Goal: Entertainment & Leisure: Consume media (video, audio)

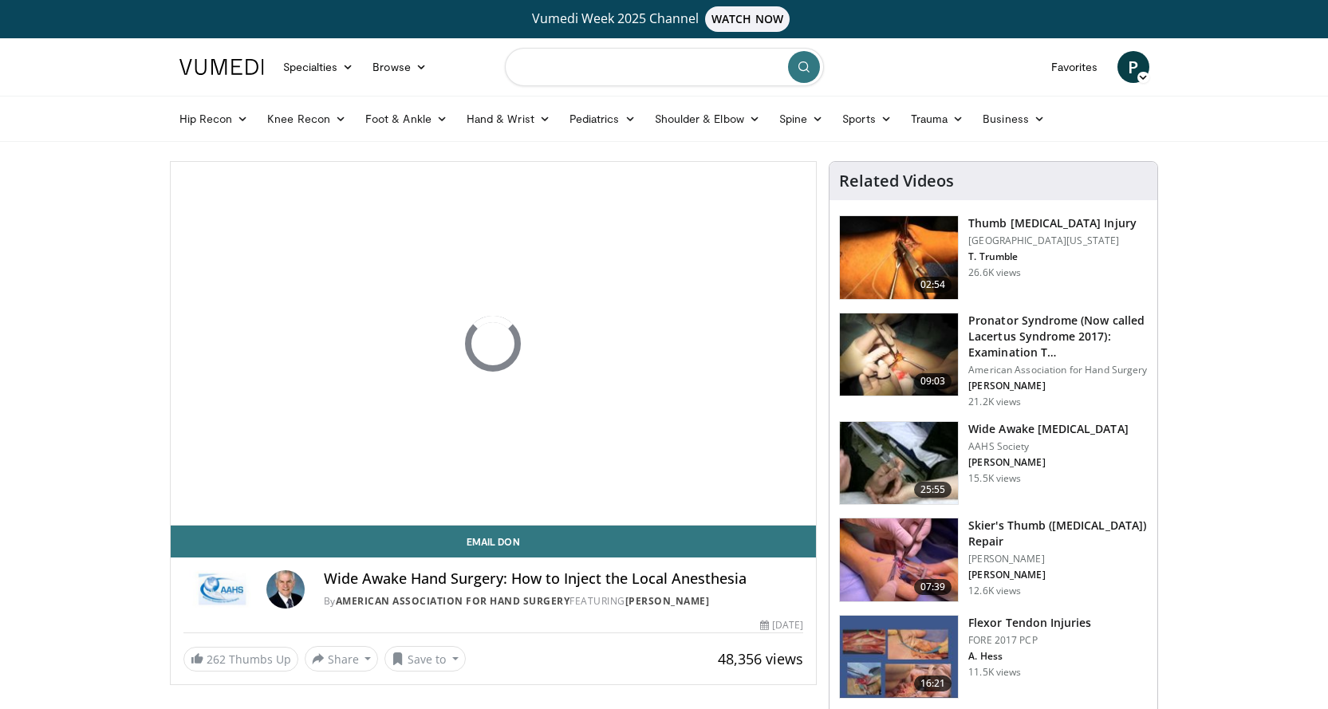
click at [547, 70] on input "Search topics, interventions" at bounding box center [664, 67] width 319 height 38
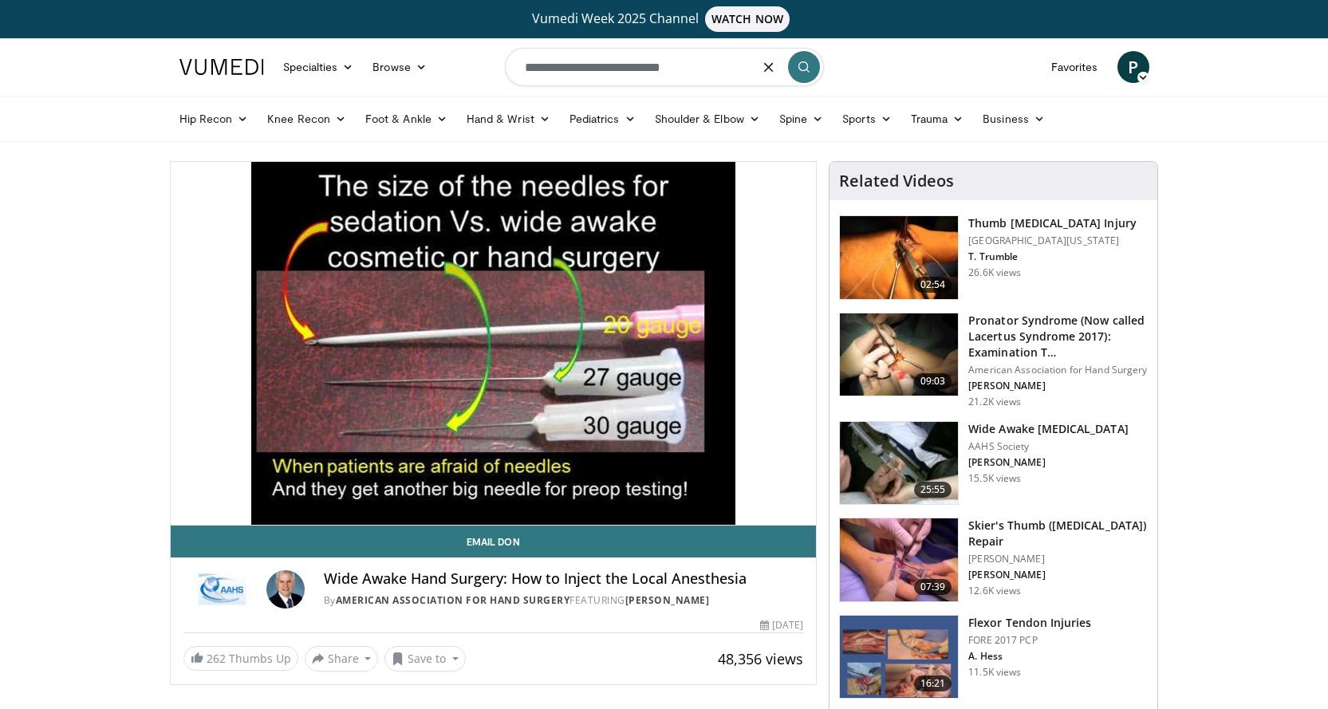
type input "**********"
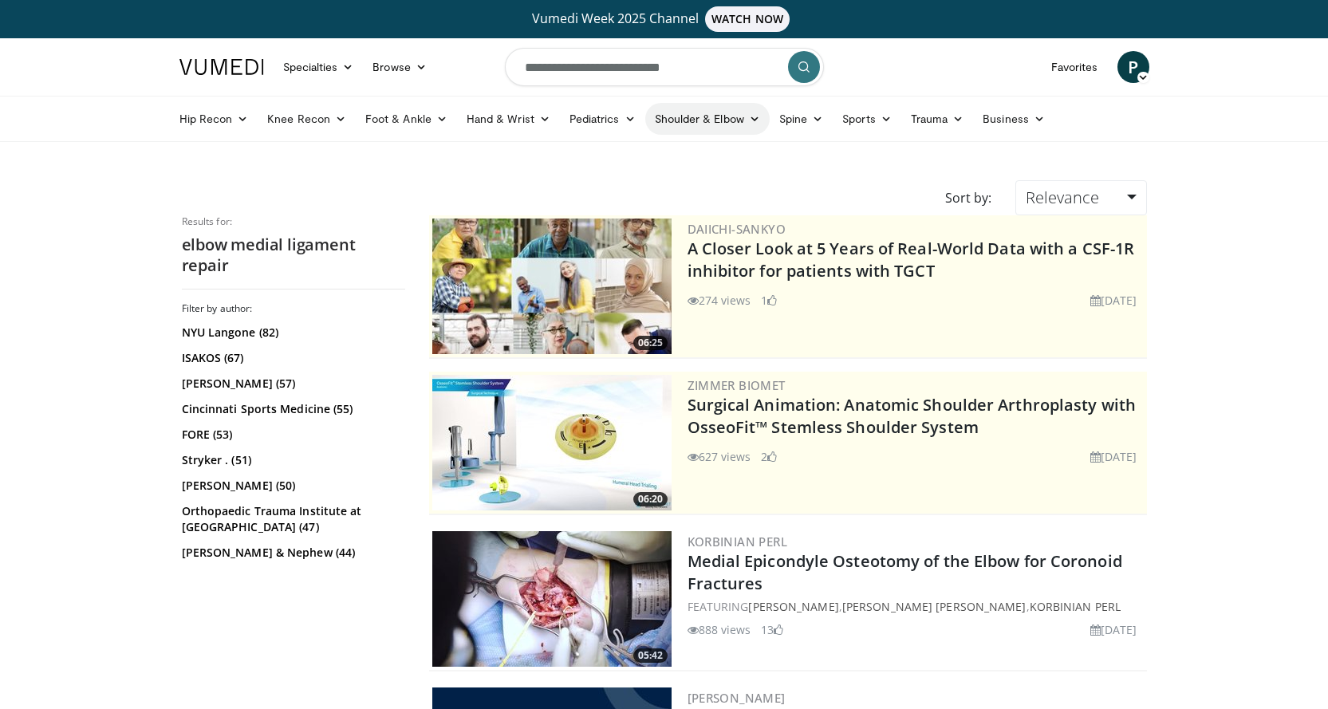
click at [759, 122] on link "Shoulder & Elbow" at bounding box center [707, 119] width 124 height 32
click at [622, 160] on link "Elbow" at bounding box center [674, 157] width 190 height 26
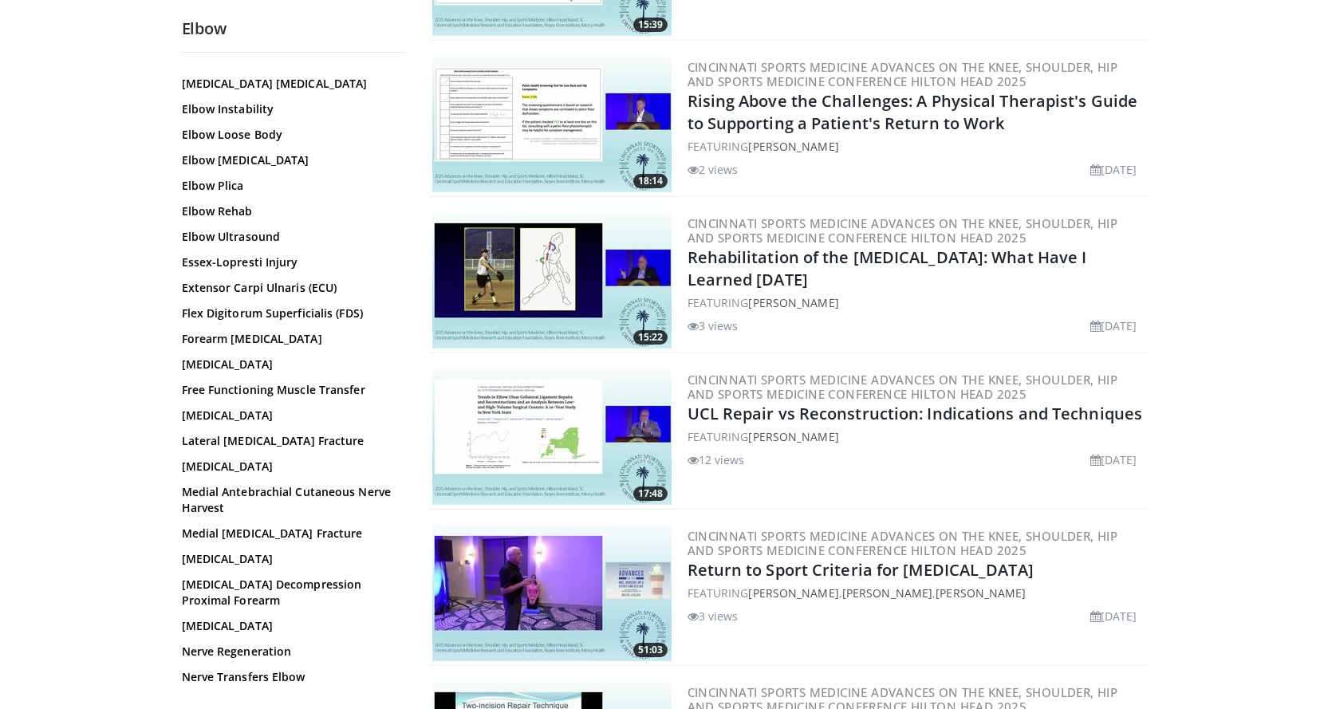
scroll to position [433, 0]
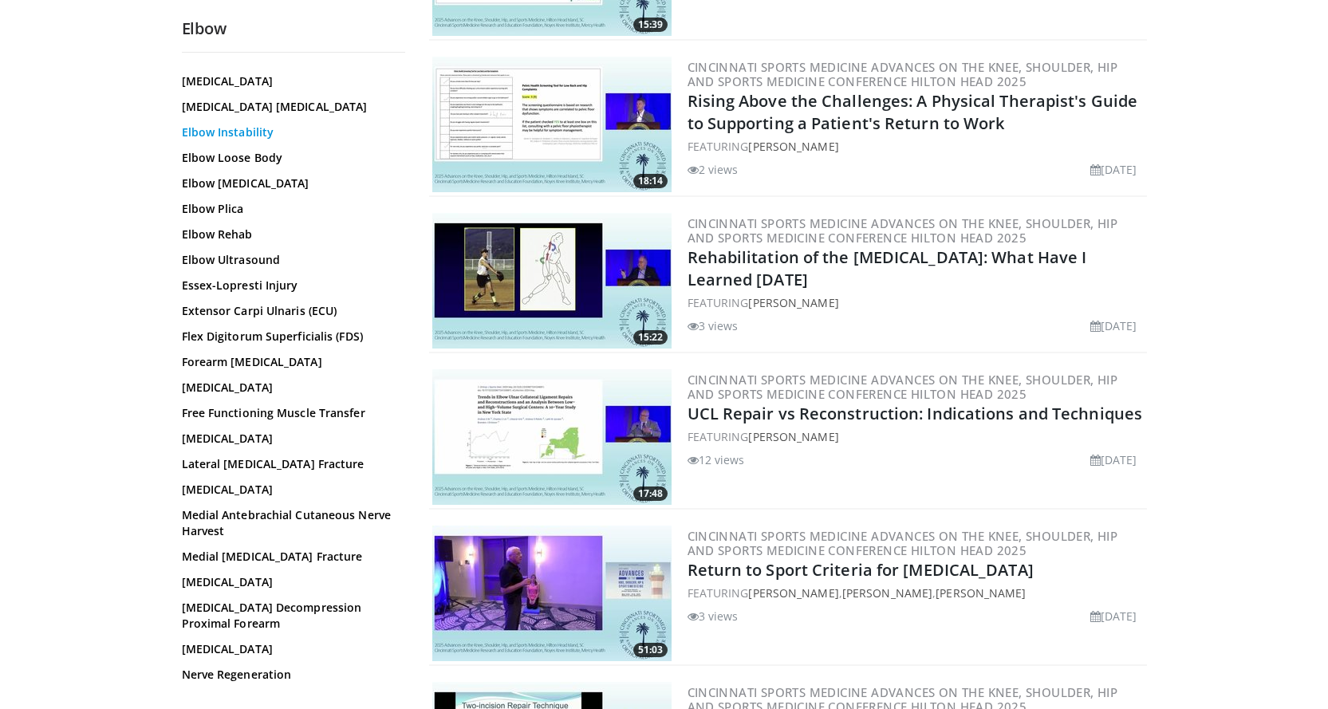
click at [253, 140] on link "Elbow Instability" at bounding box center [289, 132] width 215 height 16
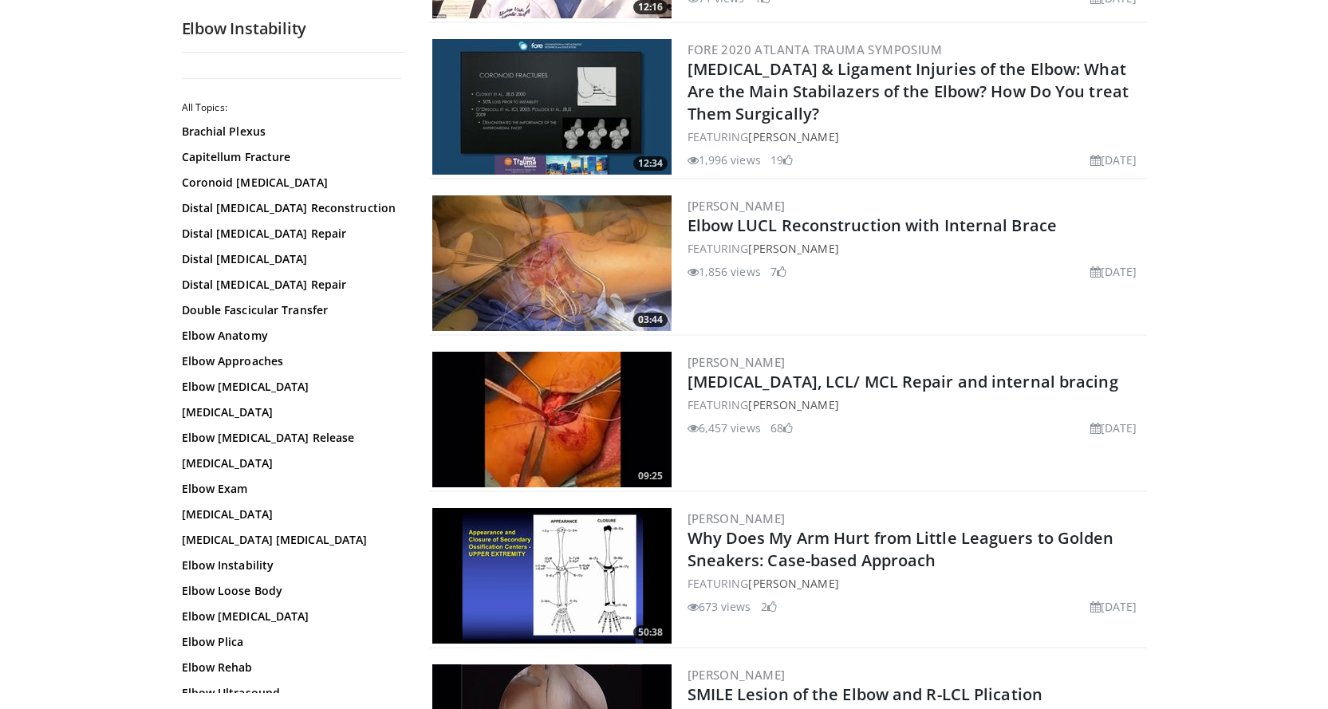
scroll to position [2056, 0]
click at [567, 437] on img at bounding box center [551, 419] width 239 height 136
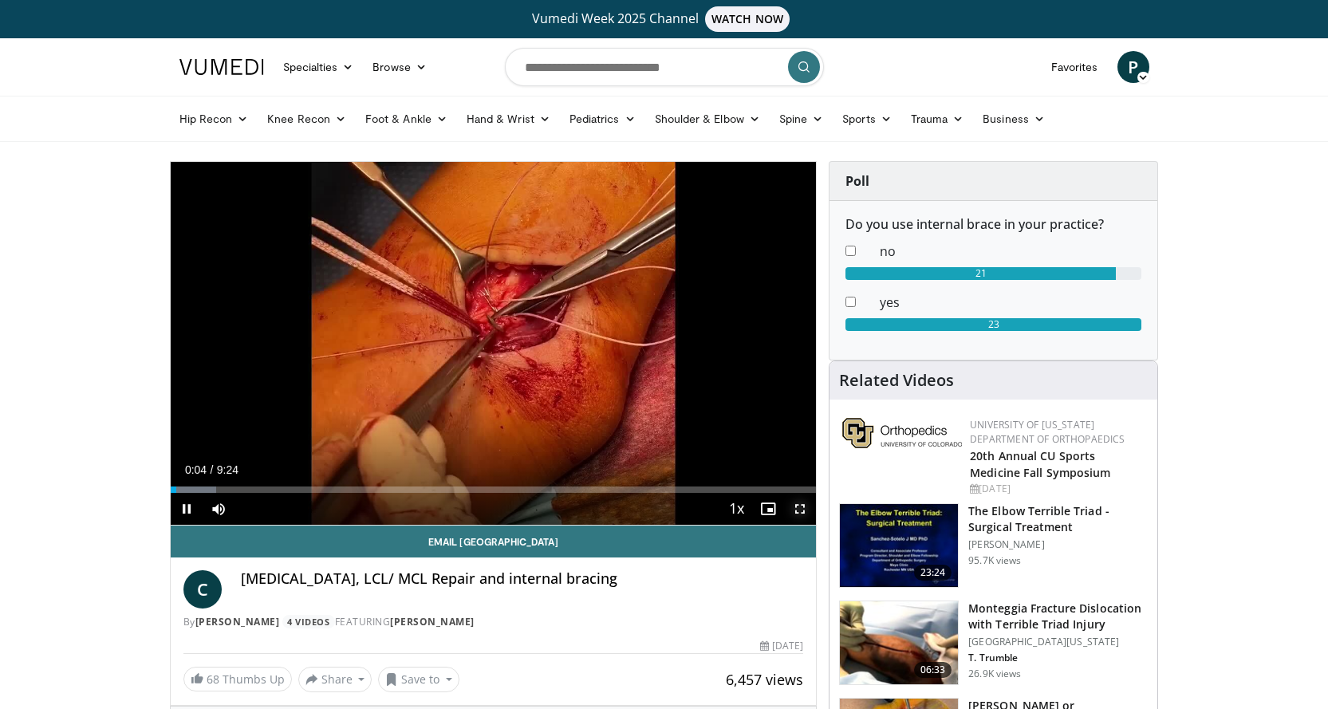
click at [802, 506] on span "Video Player" at bounding box center [800, 509] width 32 height 32
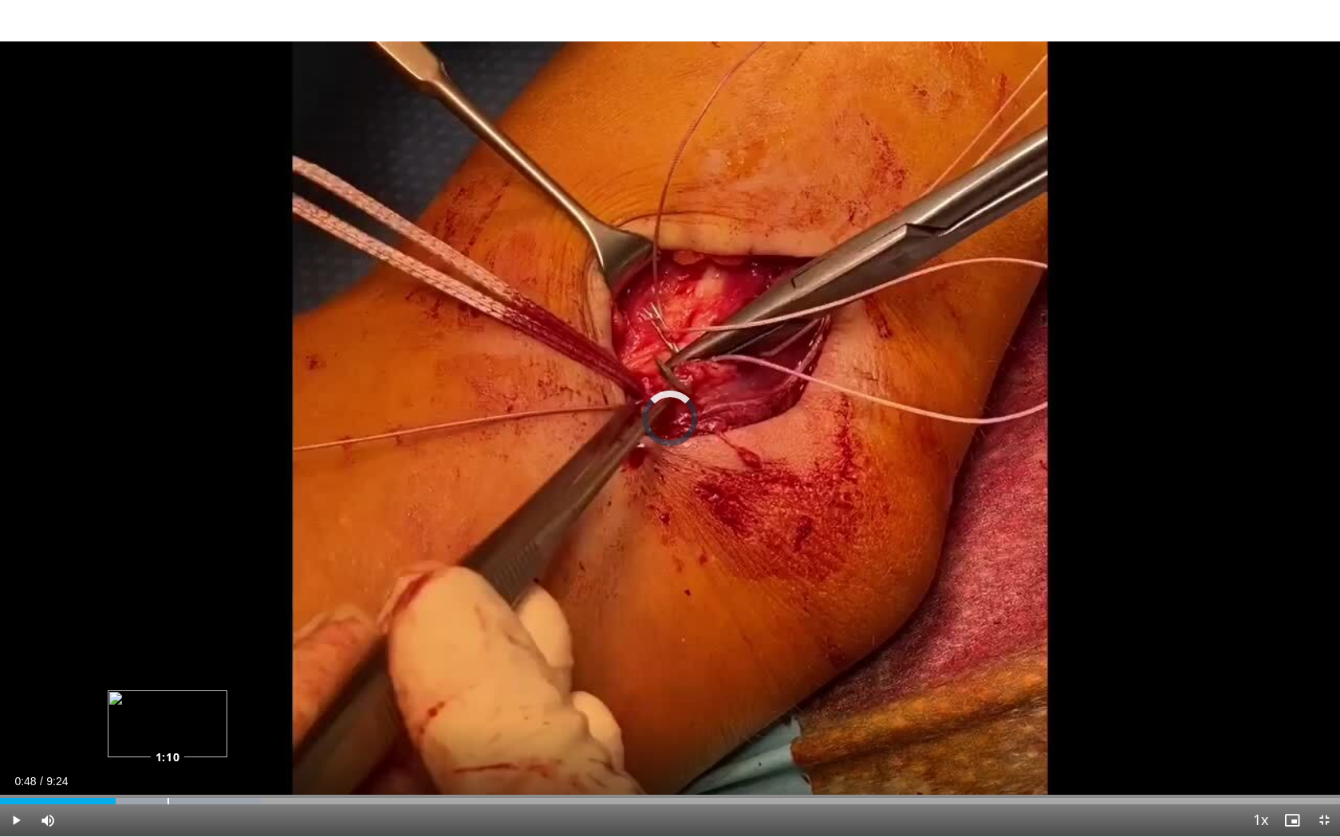
click at [167, 708] on div "Loaded : 19.46% 1:10 1:10" at bounding box center [670, 801] width 1340 height 6
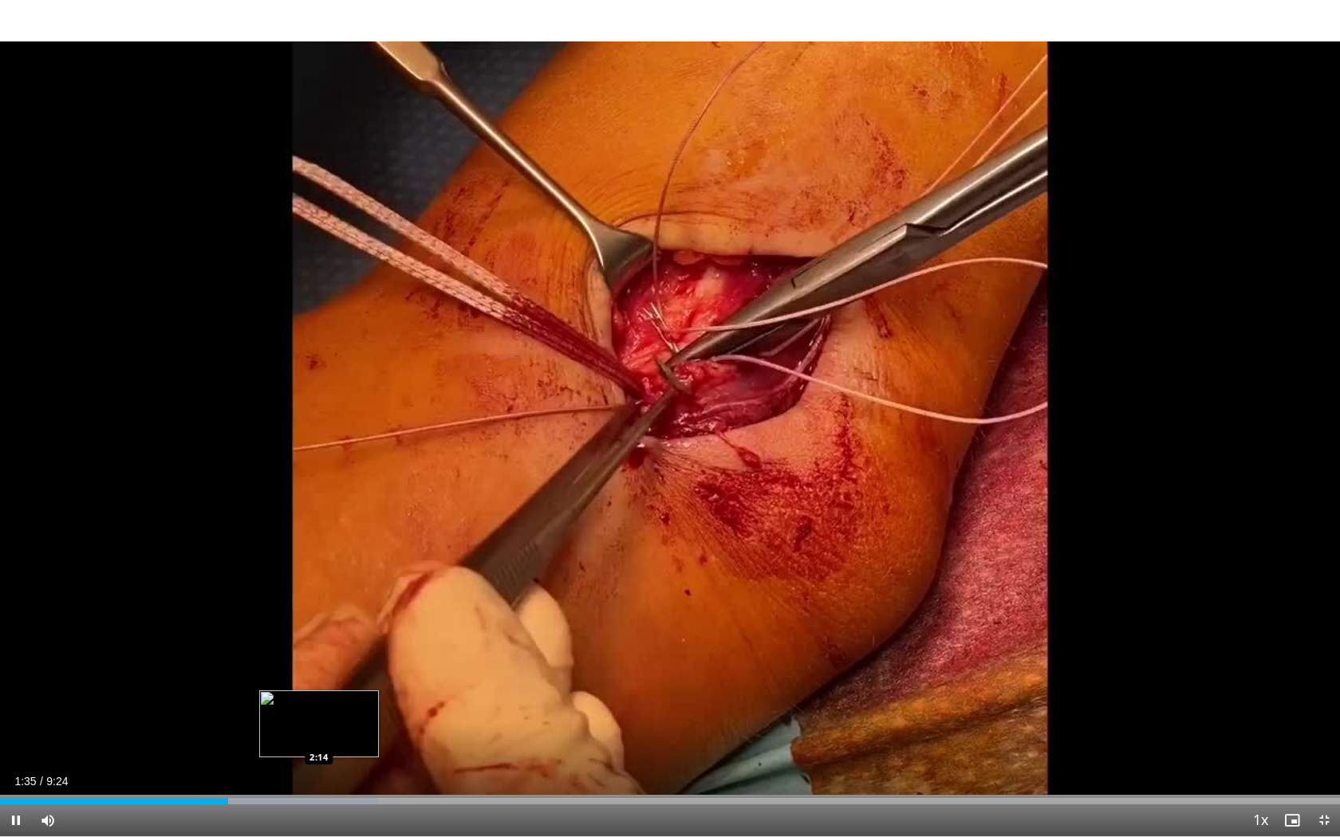
click at [319, 708] on div "Loaded : 28.30% 1:36 2:14" at bounding box center [670, 797] width 1340 height 15
click at [382, 708] on div "Progress Bar" at bounding box center [340, 801] width 173 height 6
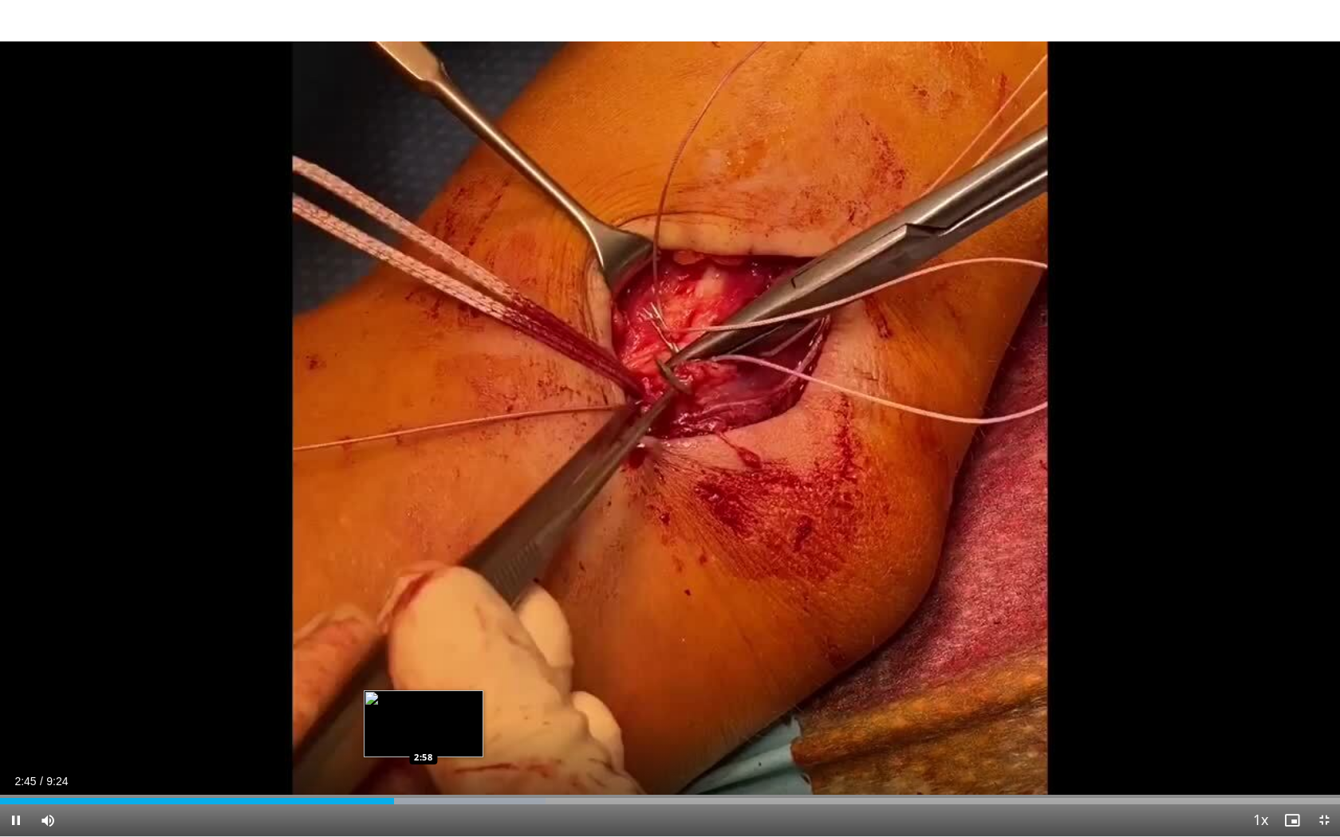
click at [424, 708] on div "Loaded : 40.69% 2:45 2:58" at bounding box center [670, 797] width 1340 height 15
click at [502, 708] on div "Loaded : 42.54% 3:00 3:31" at bounding box center [670, 797] width 1340 height 15
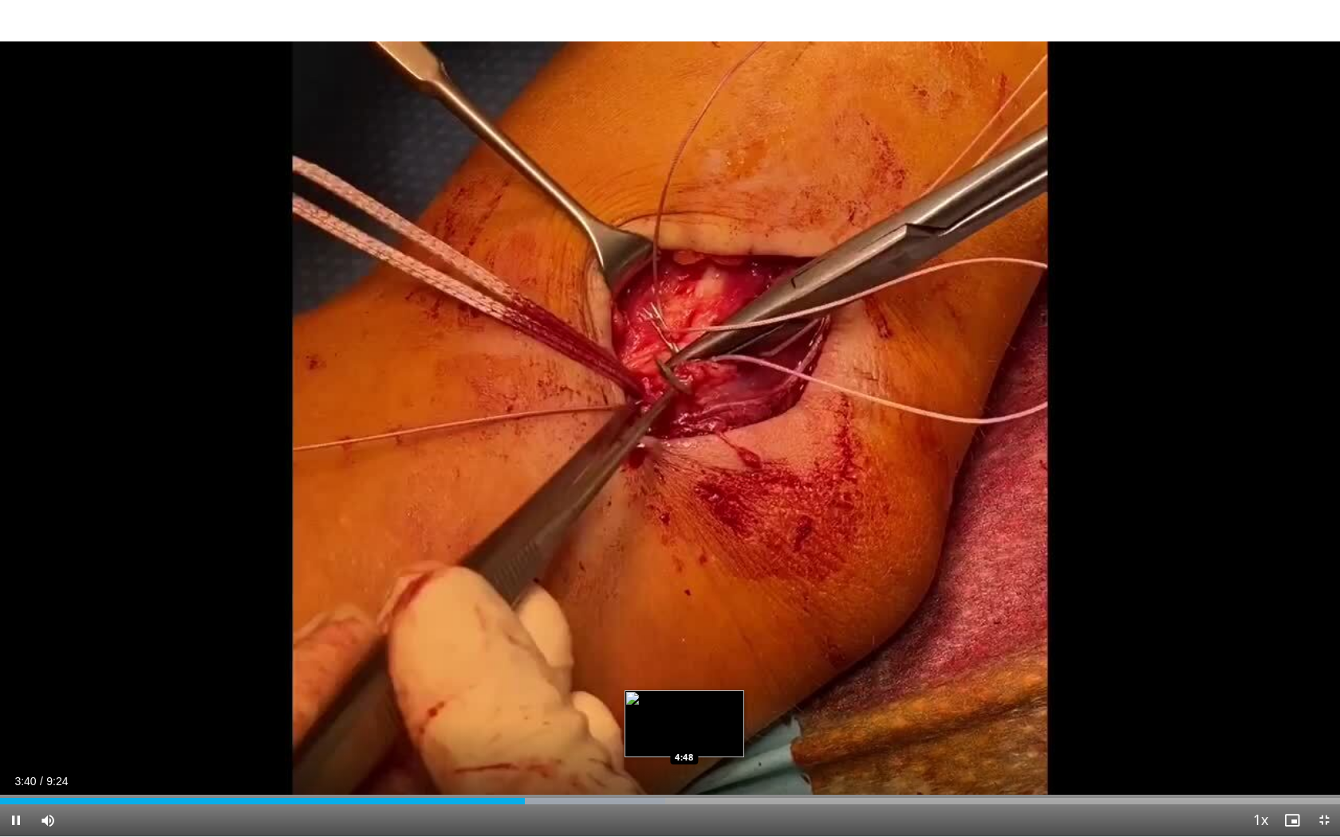
click at [683, 708] on div "Loaded : 49.63% 3:40 4:48" at bounding box center [670, 801] width 1340 height 6
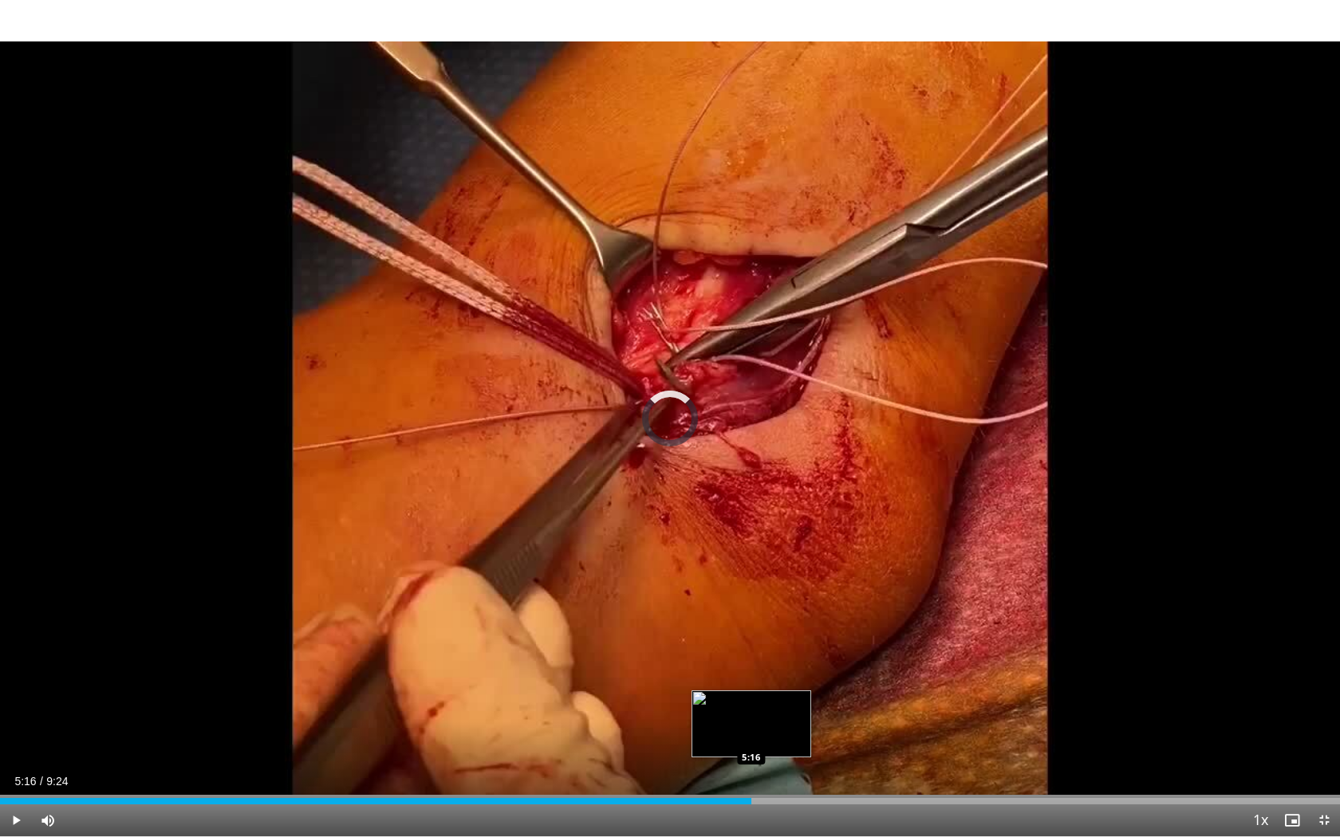
click at [751, 708] on div "Loaded : 53.18% 4:49 5:16" at bounding box center [670, 801] width 1340 height 6
click at [797, 708] on video-js "**********" at bounding box center [670, 418] width 1340 height 837
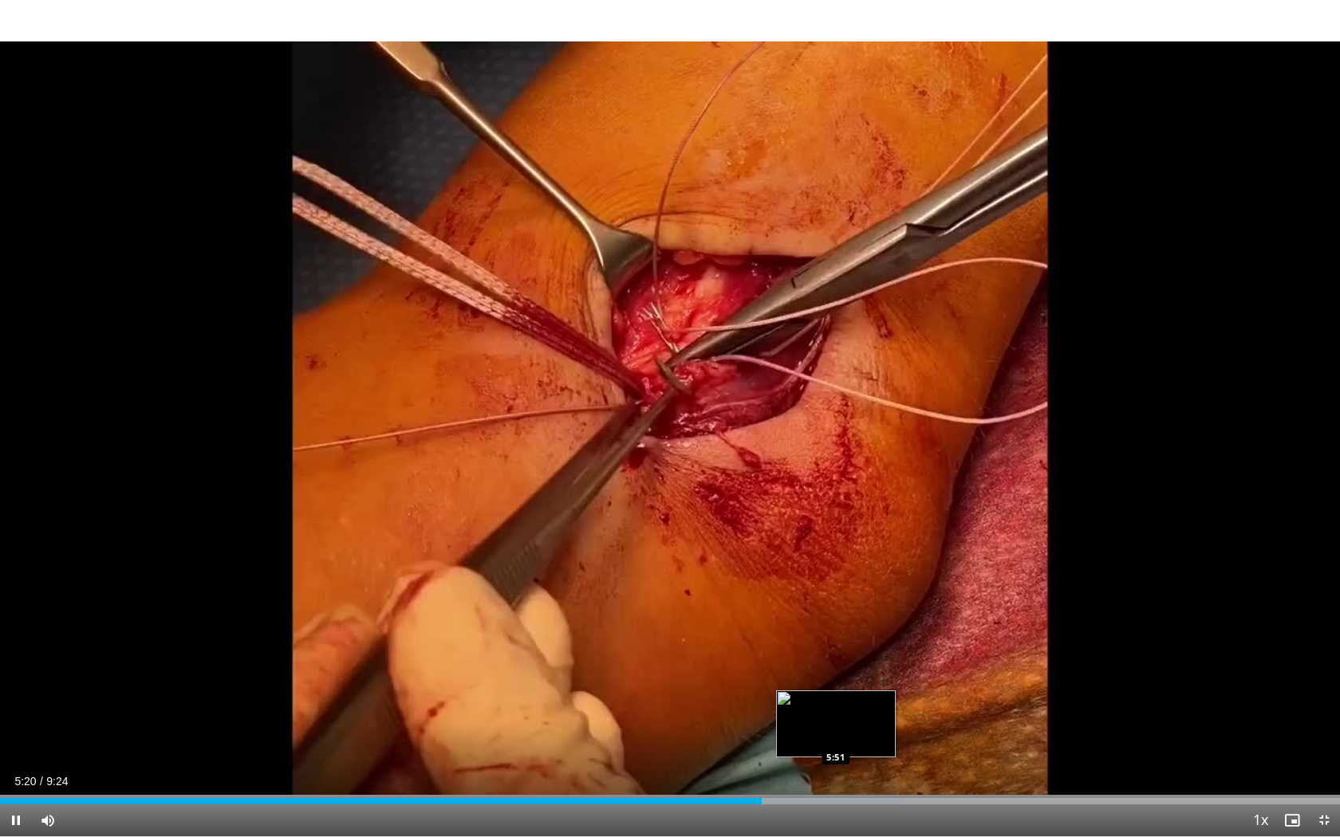
click at [836, 708] on div "Loaded : 67.36% 5:20 5:51" at bounding box center [670, 797] width 1340 height 15
click at [884, 708] on div "Loaded : 70.90% 5:53 6:12" at bounding box center [670, 797] width 1340 height 15
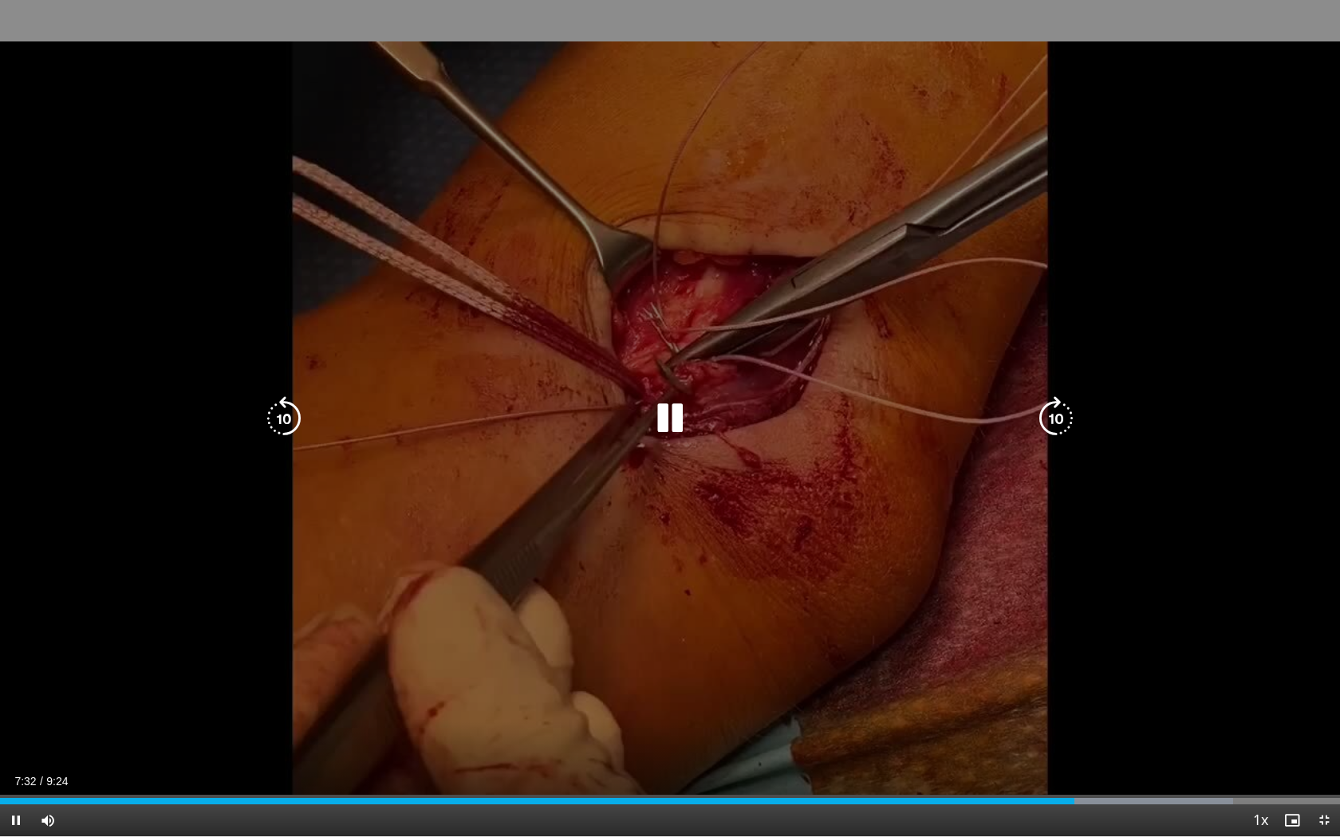
click at [837, 708] on div "10 seconds Tap to unmute" at bounding box center [670, 418] width 1340 height 837
click at [763, 708] on div "10 seconds Tap to unmute" at bounding box center [670, 418] width 1340 height 837
click at [412, 286] on div "10 seconds Tap to unmute" at bounding box center [670, 418] width 1340 height 837
